Goal: Task Accomplishment & Management: Use online tool/utility

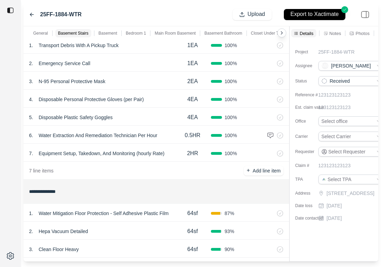
scroll to position [33, 0]
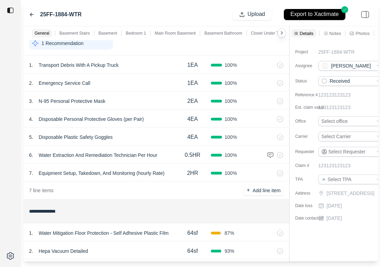
click at [31, 12] on icon at bounding box center [32, 15] width 6 height 6
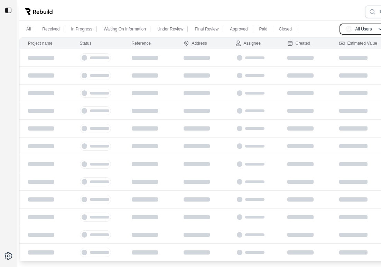
click at [349, 27] on span "AU" at bounding box center [349, 29] width 7 height 7
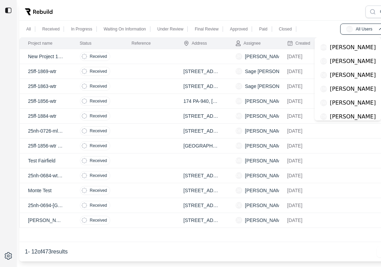
scroll to position [101, 0]
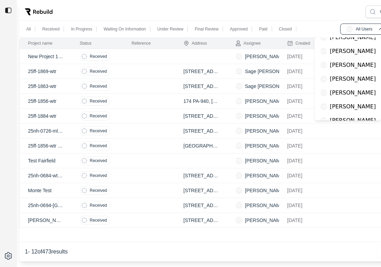
click at [345, 75] on p "[PERSON_NAME]" at bounding box center [353, 79] width 46 height 8
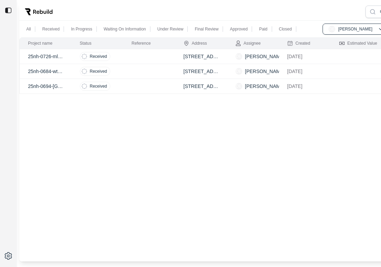
click at [147, 87] on td at bounding box center [150, 86] width 52 height 15
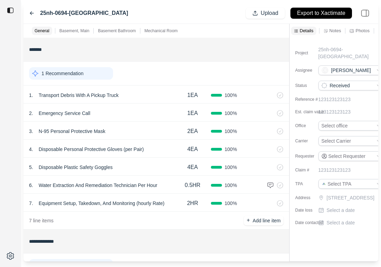
click at [32, 13] on icon at bounding box center [32, 13] width 6 height 6
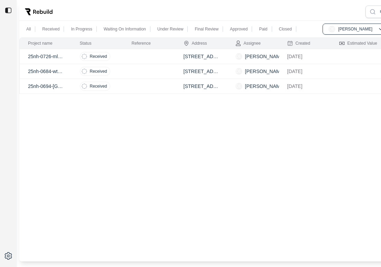
click at [119, 72] on td "Received" at bounding box center [98, 71] width 52 height 15
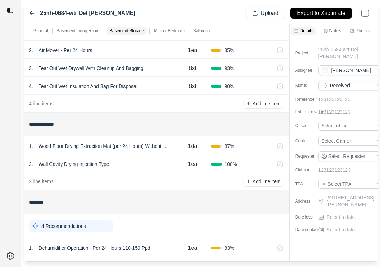
scroll to position [519, 0]
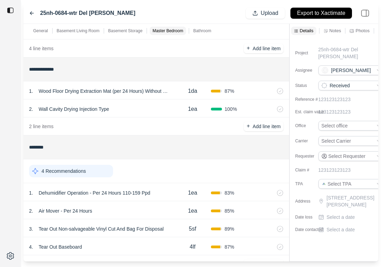
click at [148, 111] on div "2 . Wall Cavity Drying Injection Type" at bounding box center [101, 109] width 145 height 10
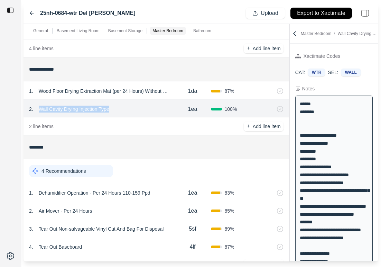
drag, startPoint x: 114, startPoint y: 111, endPoint x: 38, endPoint y: 106, distance: 75.6
click at [38, 106] on div "2 . Wall Cavity Drying Injection Type" at bounding box center [101, 109] width 145 height 10
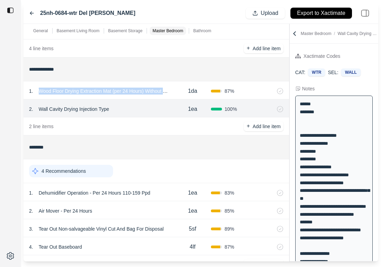
drag, startPoint x: 39, startPoint y: 90, endPoint x: 164, endPoint y: 93, distance: 125.3
click at [164, 93] on p "Wood Floor Drying Extraction Mat (per 24 Hours) Without Monitoring" at bounding box center [105, 91] width 139 height 10
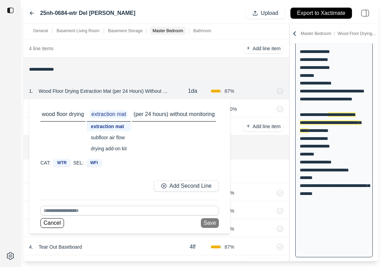
scroll to position [204, 0]
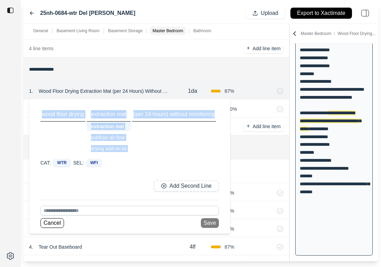
drag, startPoint x: 42, startPoint y: 112, endPoint x: 215, endPoint y: 114, distance: 173.1
click at [215, 114] on div "wood floor drying extraction mat extraction mat subfloor air flow drying add-on…" at bounding box center [128, 131] width 176 height 43
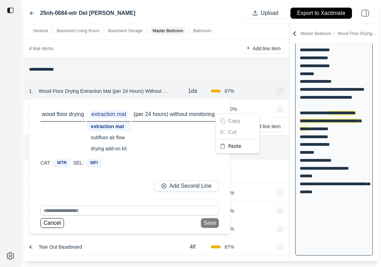
click at [202, 119] on html "**********" at bounding box center [190, 133] width 381 height 267
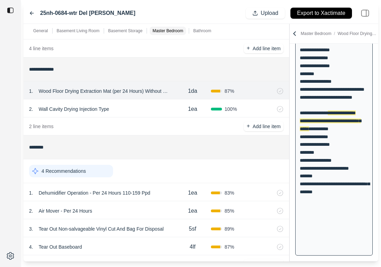
click at [152, 88] on p "Wood Floor Drying Extraction Mat (per 24 Hours) Without Monitoring" at bounding box center [105, 91] width 139 height 10
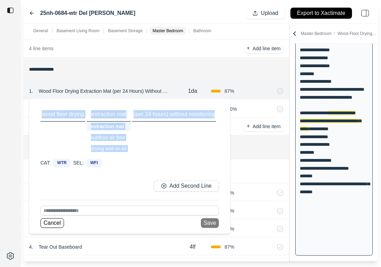
drag, startPoint x: 42, startPoint y: 113, endPoint x: 218, endPoint y: 118, distance: 175.9
click at [218, 118] on div "wood floor drying extraction mat extraction mat subfloor air flow drying add-on…" at bounding box center [129, 131] width 179 height 49
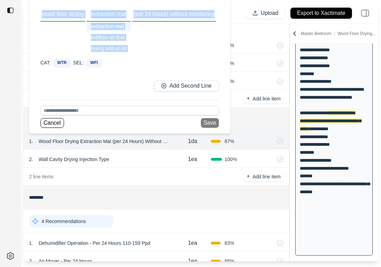
scroll to position [458, 0]
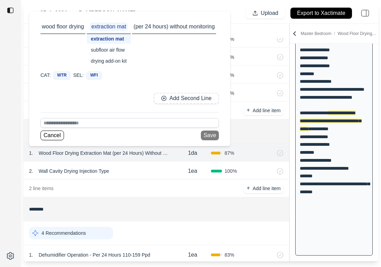
click at [160, 179] on div "2 . Wall Cavity Drying Injection Type 1ea 100 %" at bounding box center [157, 170] width 266 height 18
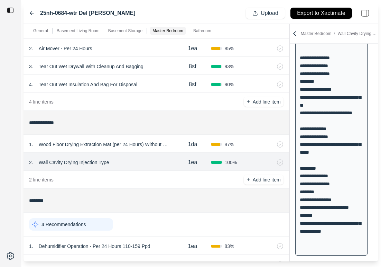
scroll to position [459, 0]
